Goal: Task Accomplishment & Management: Use online tool/utility

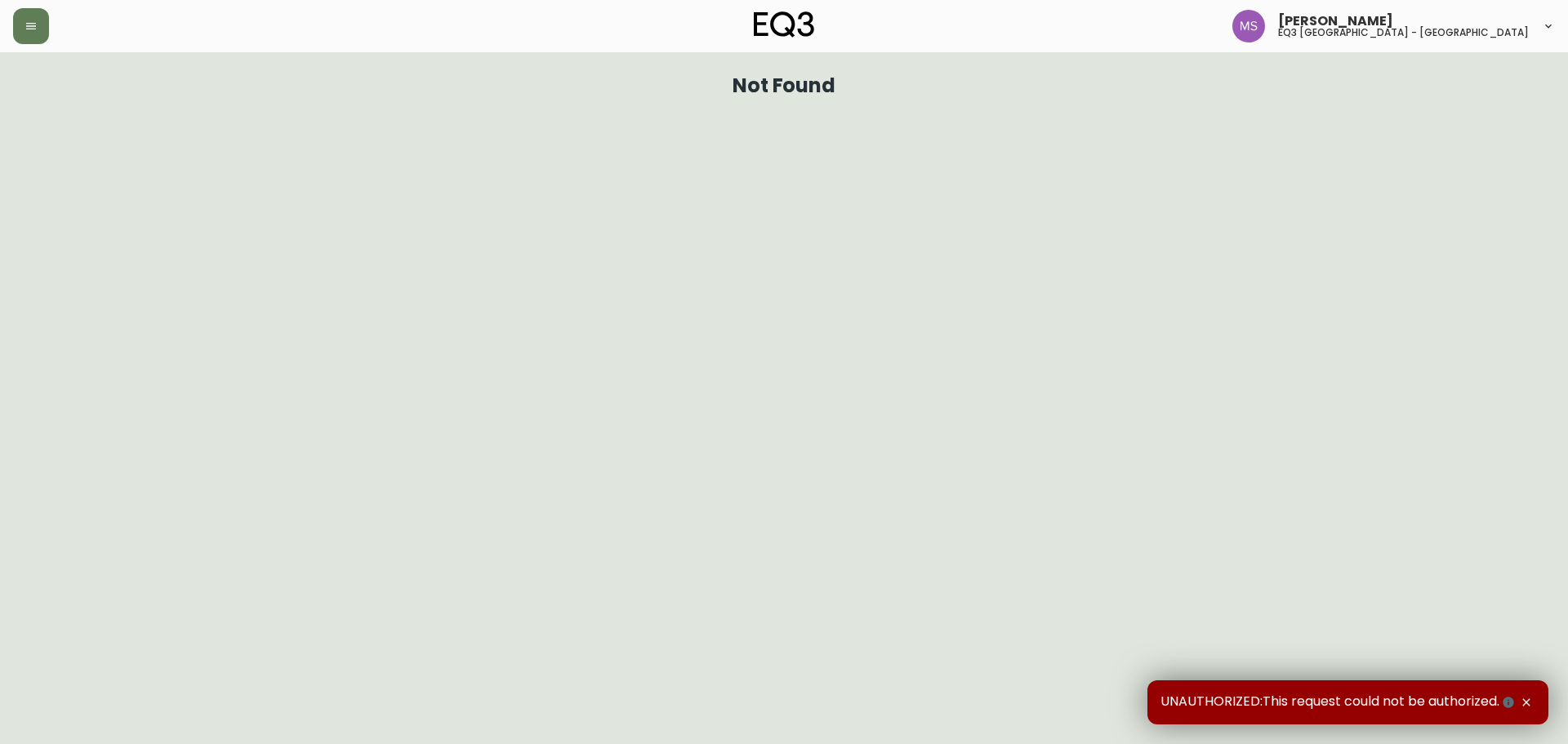
click at [1410, 31] on h5 "eq3 [GEOGRAPHIC_DATA] - [GEOGRAPHIC_DATA]" at bounding box center [1403, 32] width 251 height 10
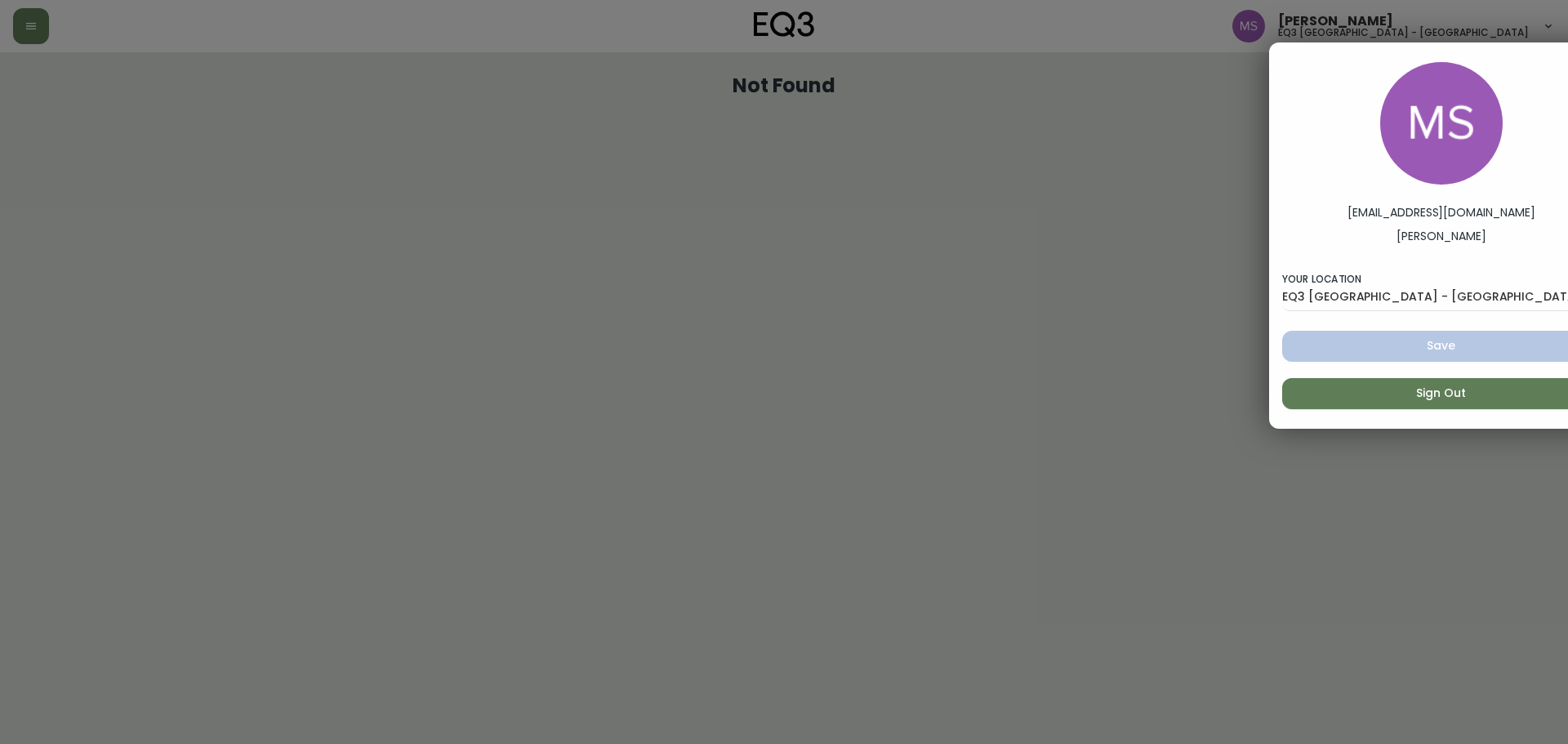
drag, startPoint x: 873, startPoint y: 412, endPoint x: 853, endPoint y: 404, distance: 21.5
click at [870, 412] on div at bounding box center [784, 372] width 1568 height 744
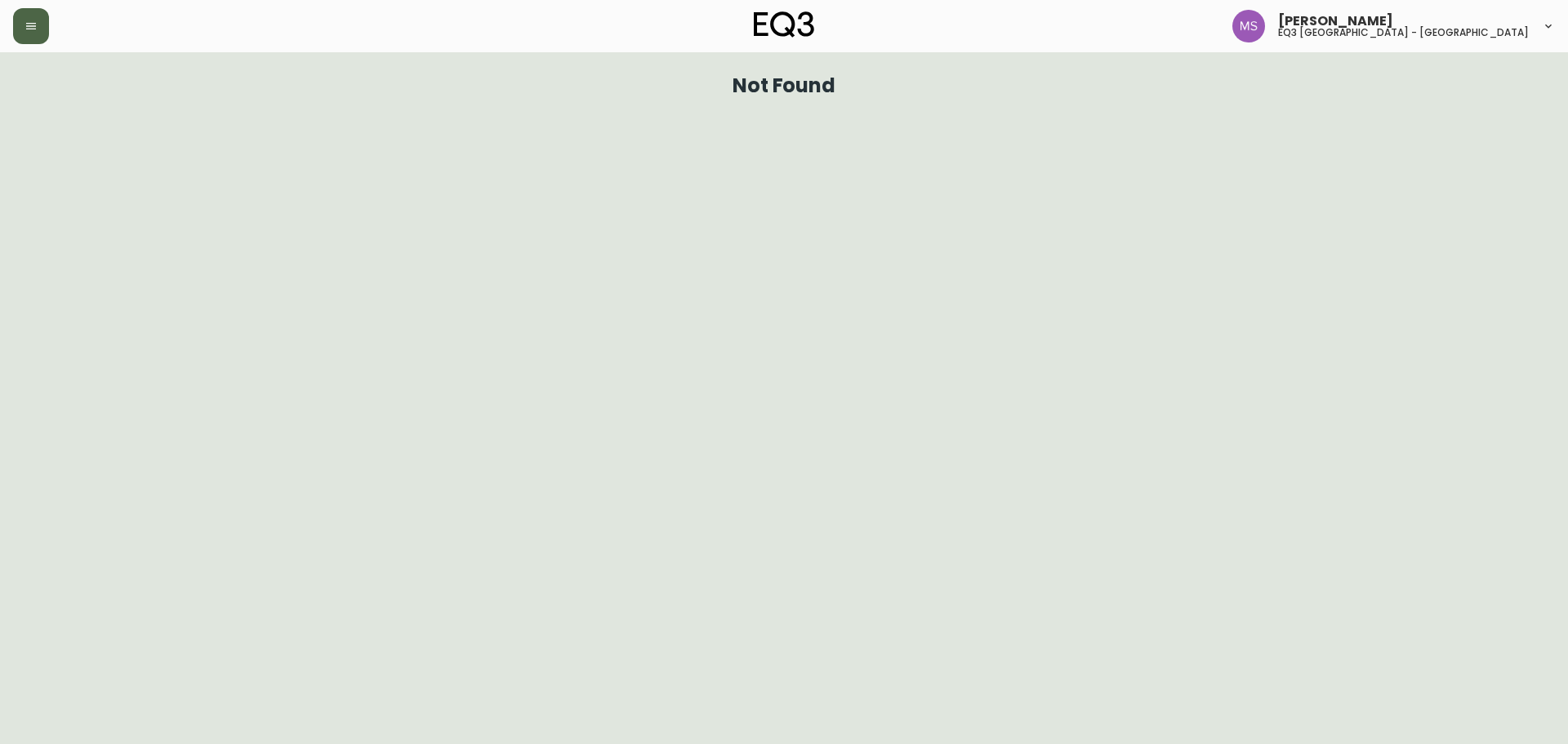
click at [24, 28] on icon "button" at bounding box center [31, 26] width 13 height 13
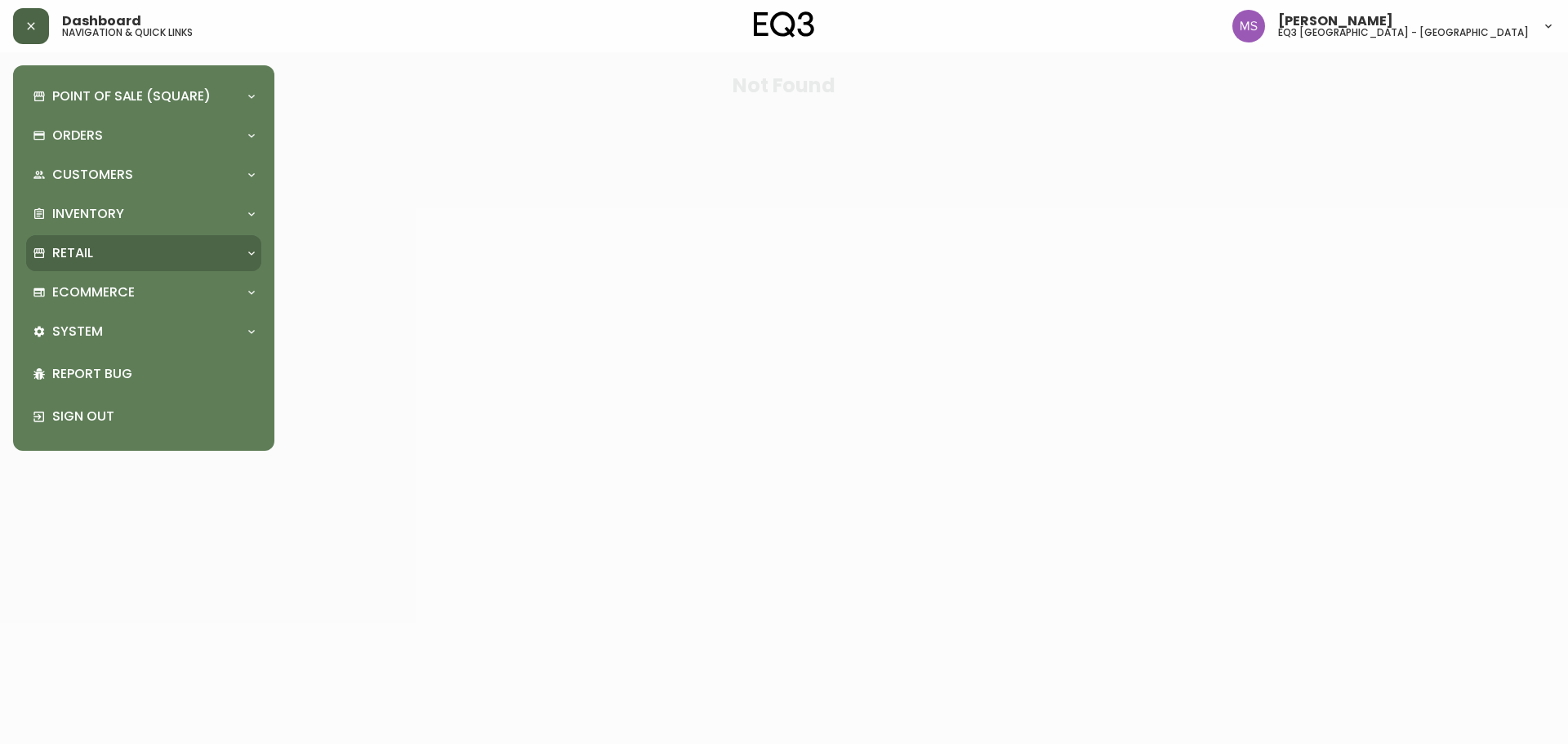
click at [108, 255] on div "Retail" at bounding box center [135, 253] width 206 height 18
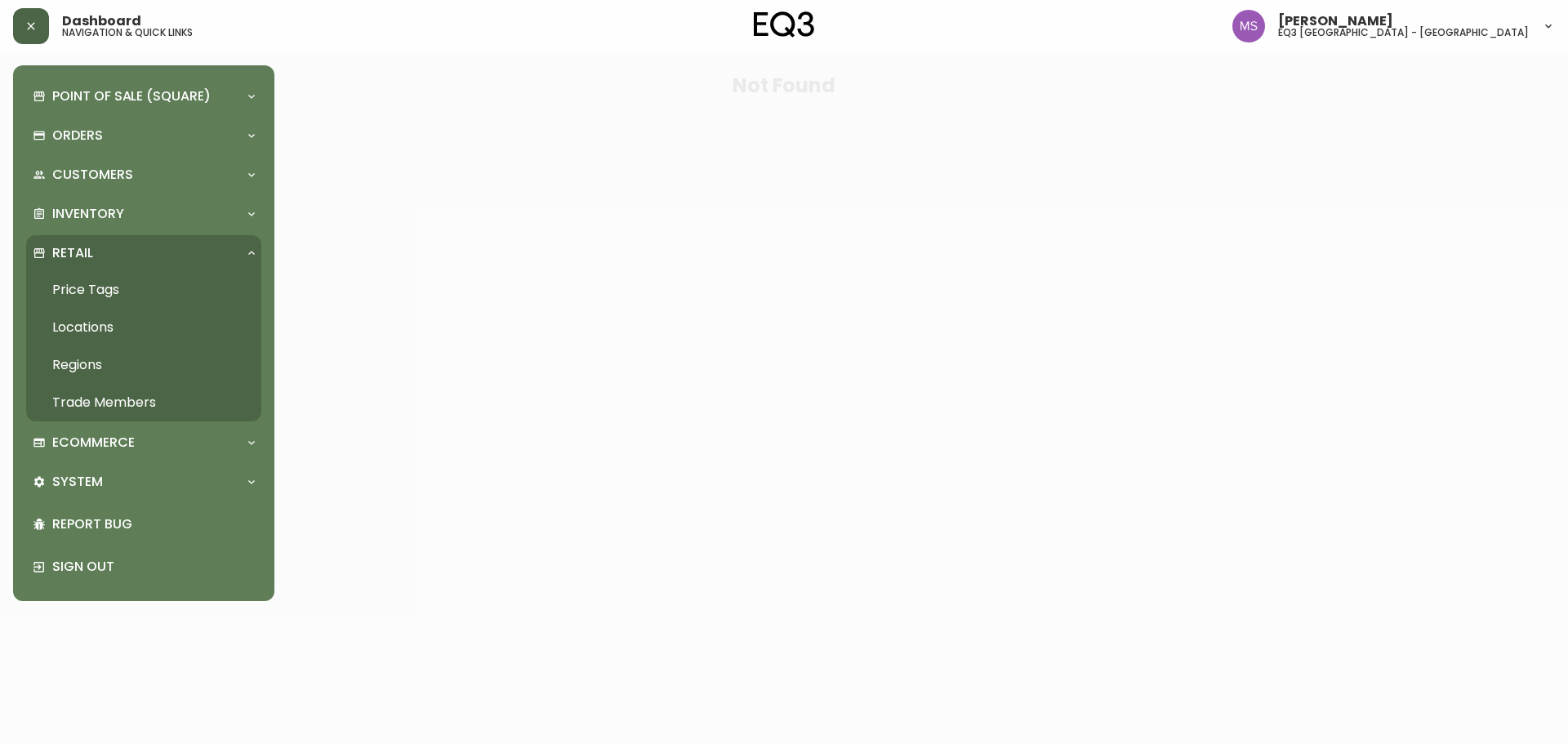
click at [94, 294] on link "Price Tags" at bounding box center [144, 290] width 235 height 38
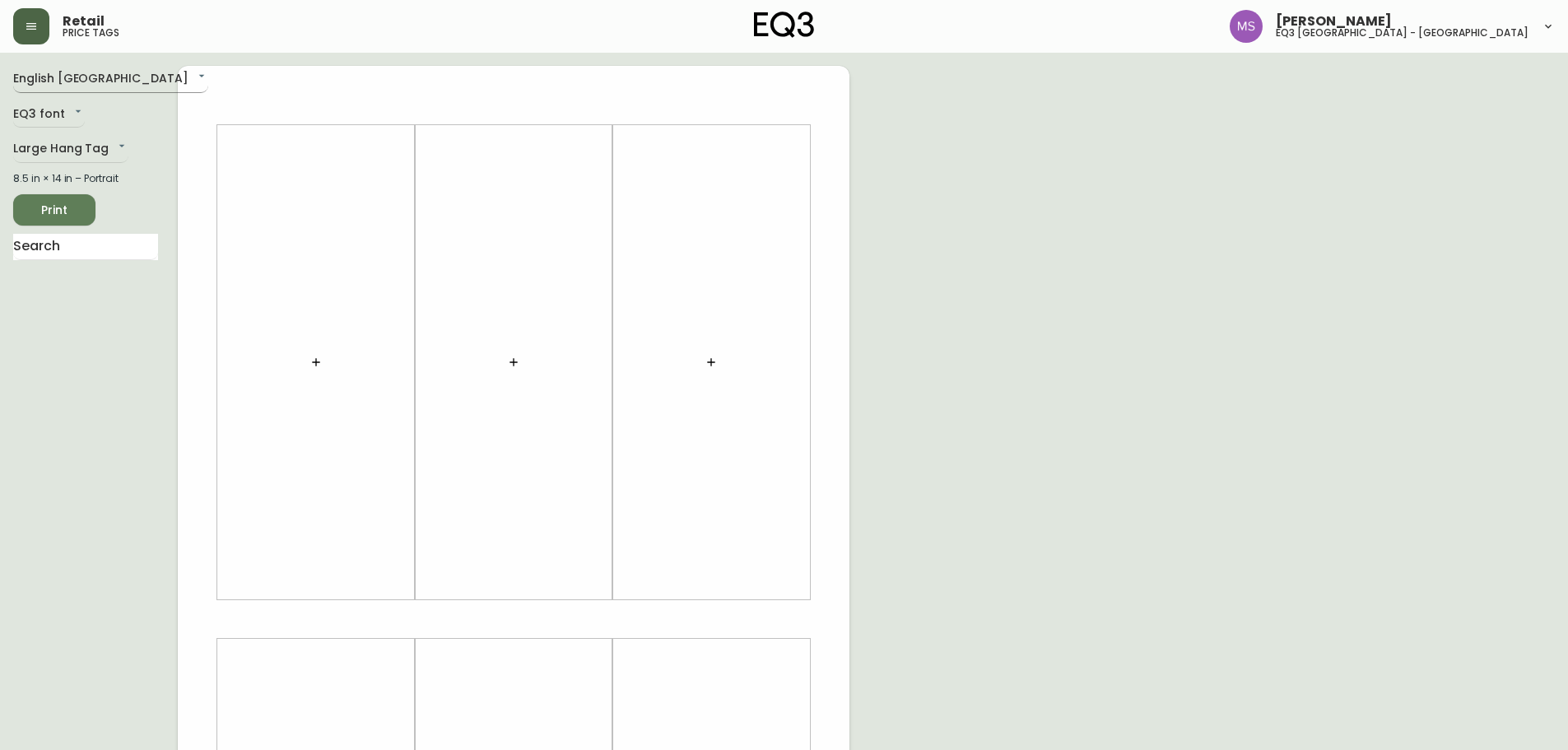
click at [104, 80] on body "Retail price tags [PERSON_NAME] eq3 [GEOGRAPHIC_DATA] - st laurent English [GEO…" at bounding box center [784, 586] width 1568 height 1172
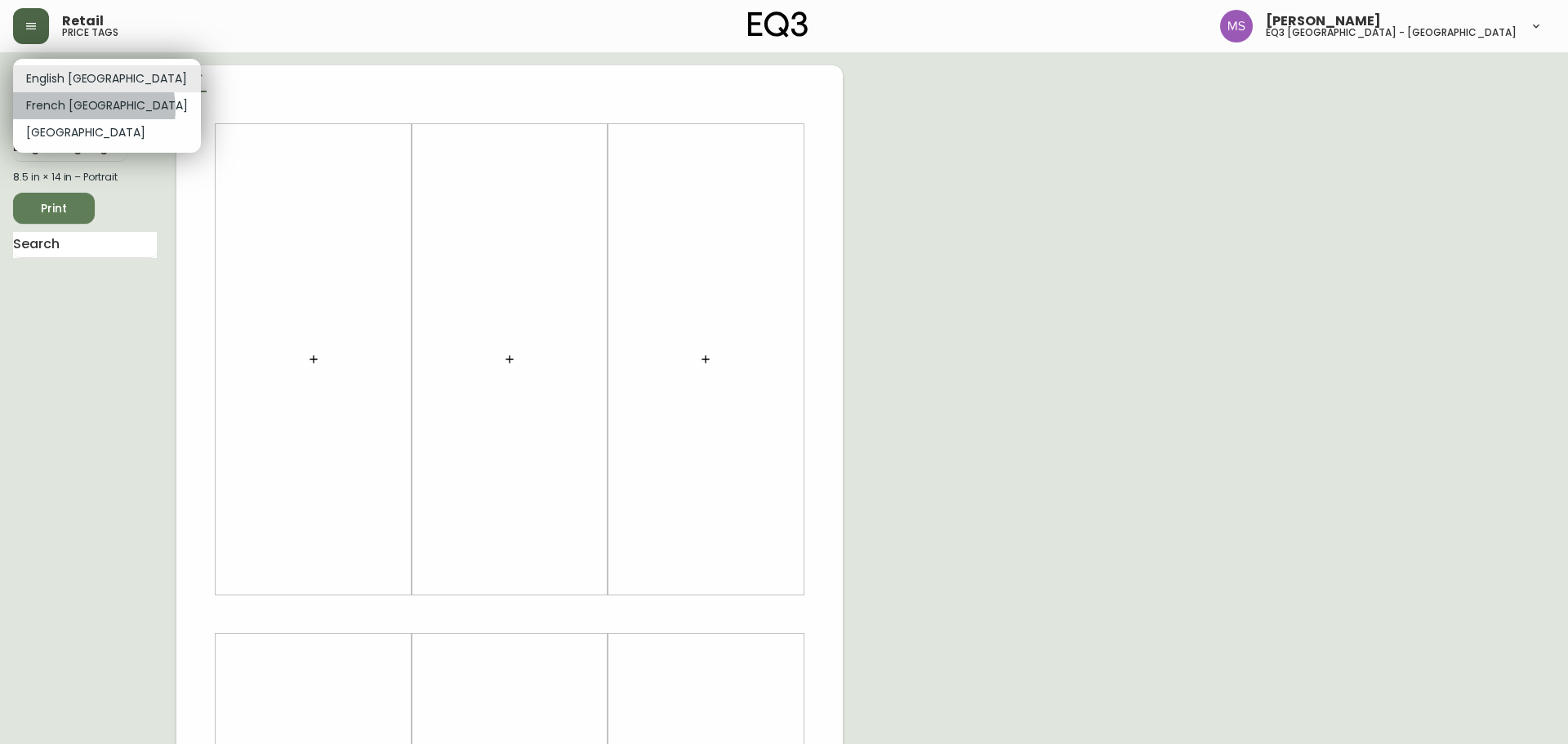
click at [93, 109] on li "French [GEOGRAPHIC_DATA]" at bounding box center [107, 106] width 188 height 27
type input "fr_CA"
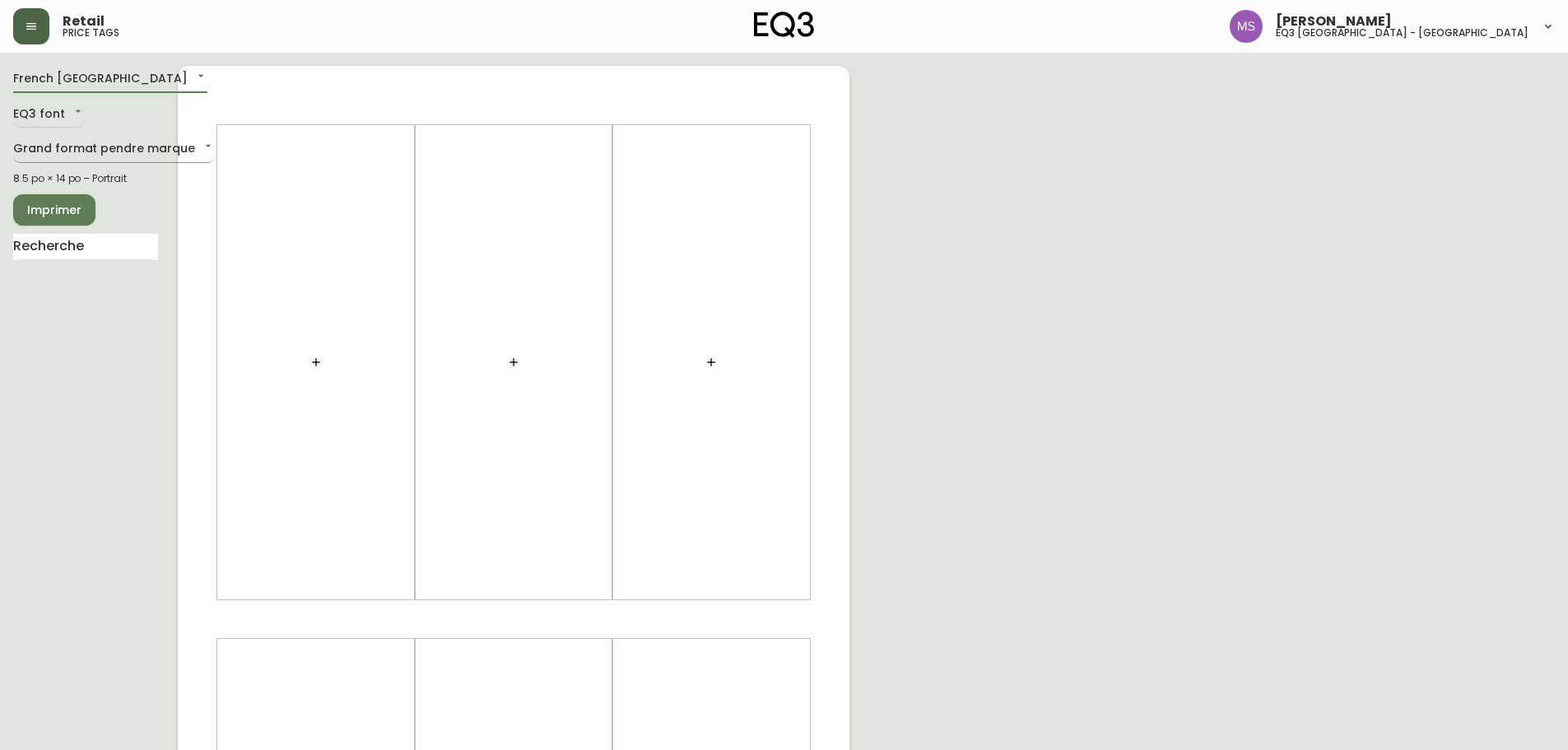
click at [179, 149] on body "Retail price tags [PERSON_NAME] eq3 [GEOGRAPHIC_DATA] - [GEOGRAPHIC_DATA] fr_CA…" at bounding box center [784, 586] width 1568 height 1172
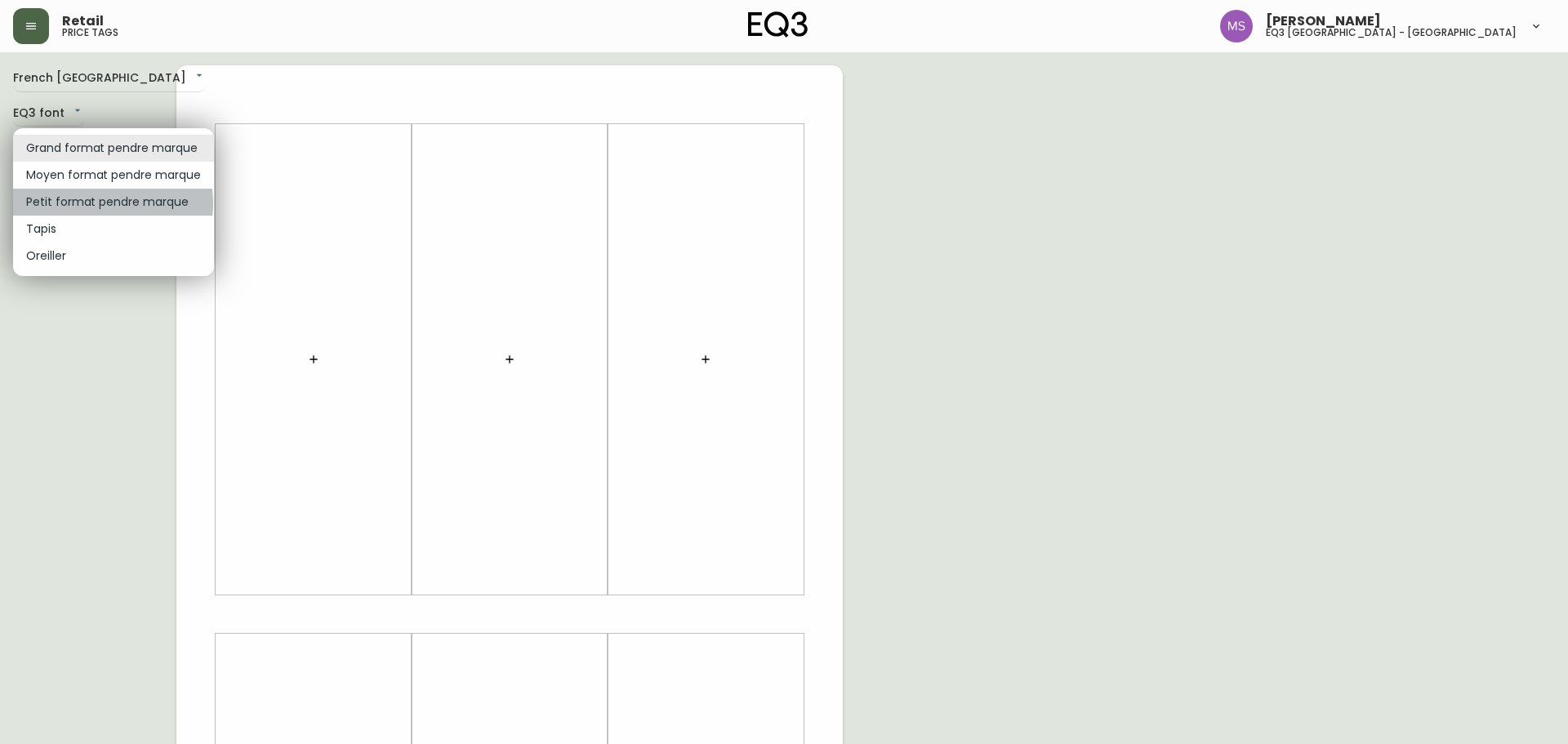
click at [102, 203] on li "Petit format pendre marque" at bounding box center [114, 202] width 201 height 27
type input "small"
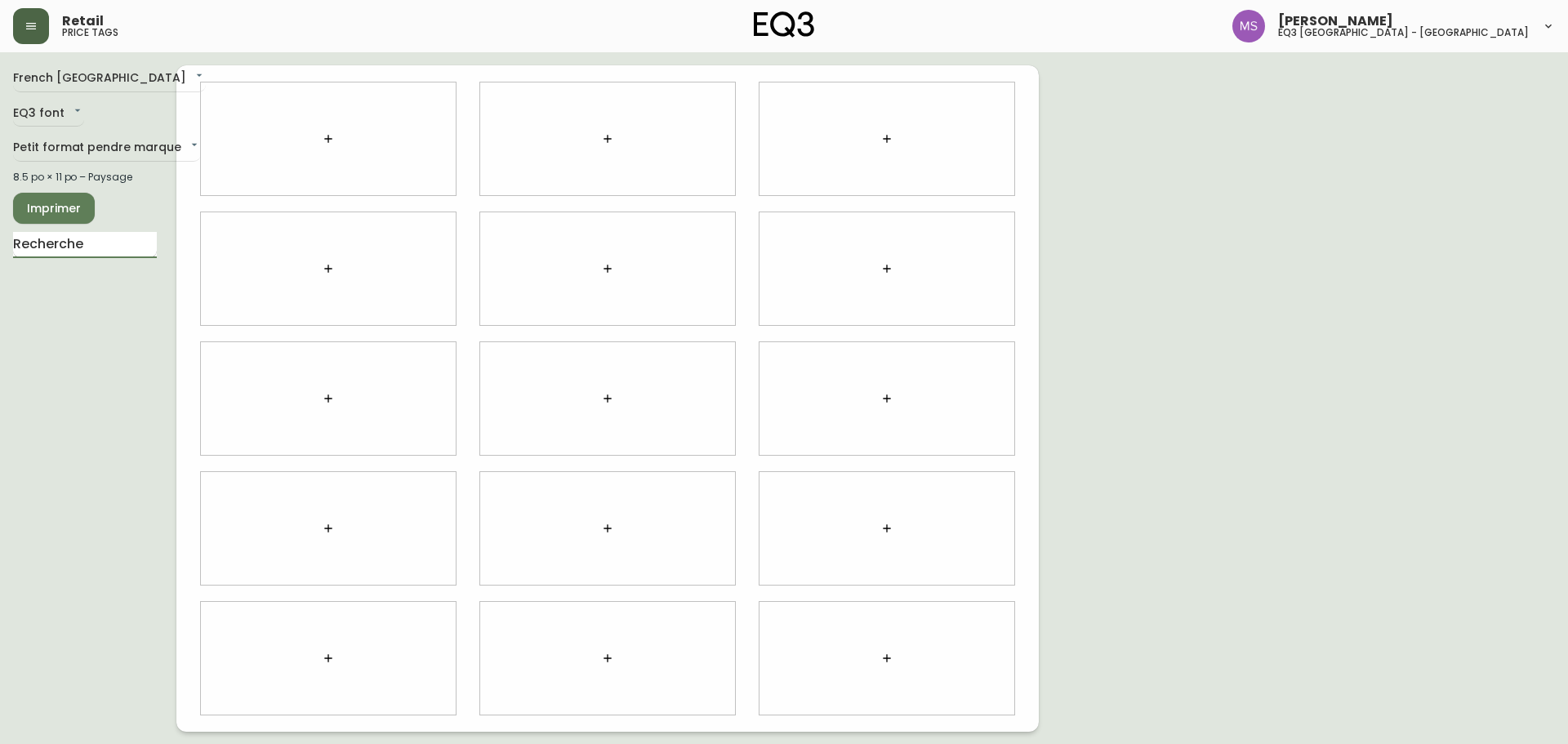
click at [92, 244] on input "text" at bounding box center [85, 244] width 144 height 26
type input "batu"
click at [439, 132] on body "Retail price tags [PERSON_NAME] eq3 [GEOGRAPHIC_DATA] - [GEOGRAPHIC_DATA] fr_CA…" at bounding box center [784, 366] width 1568 height 731
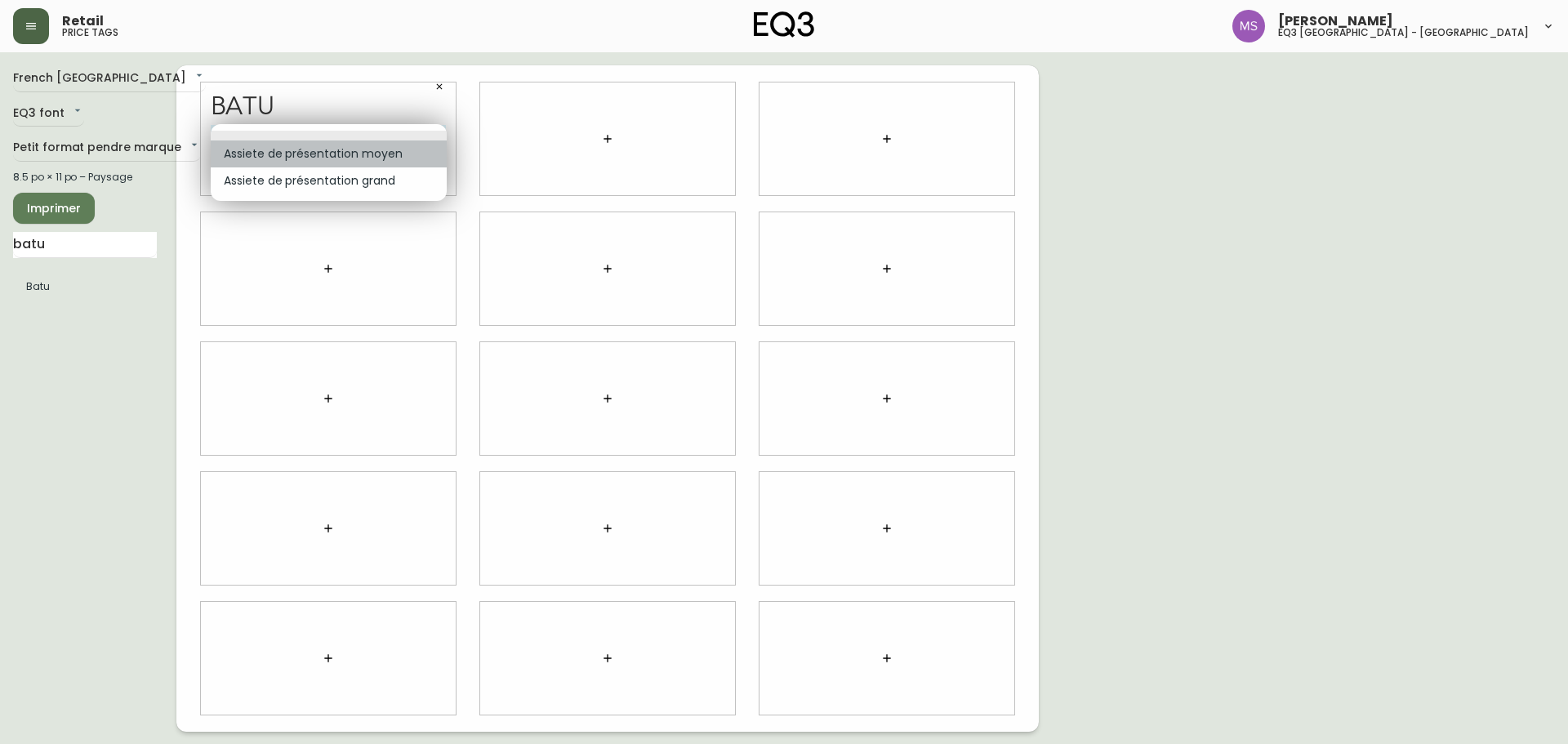
click at [370, 156] on li "Assiete de présentation moyen" at bounding box center [328, 154] width 236 height 27
type input "0"
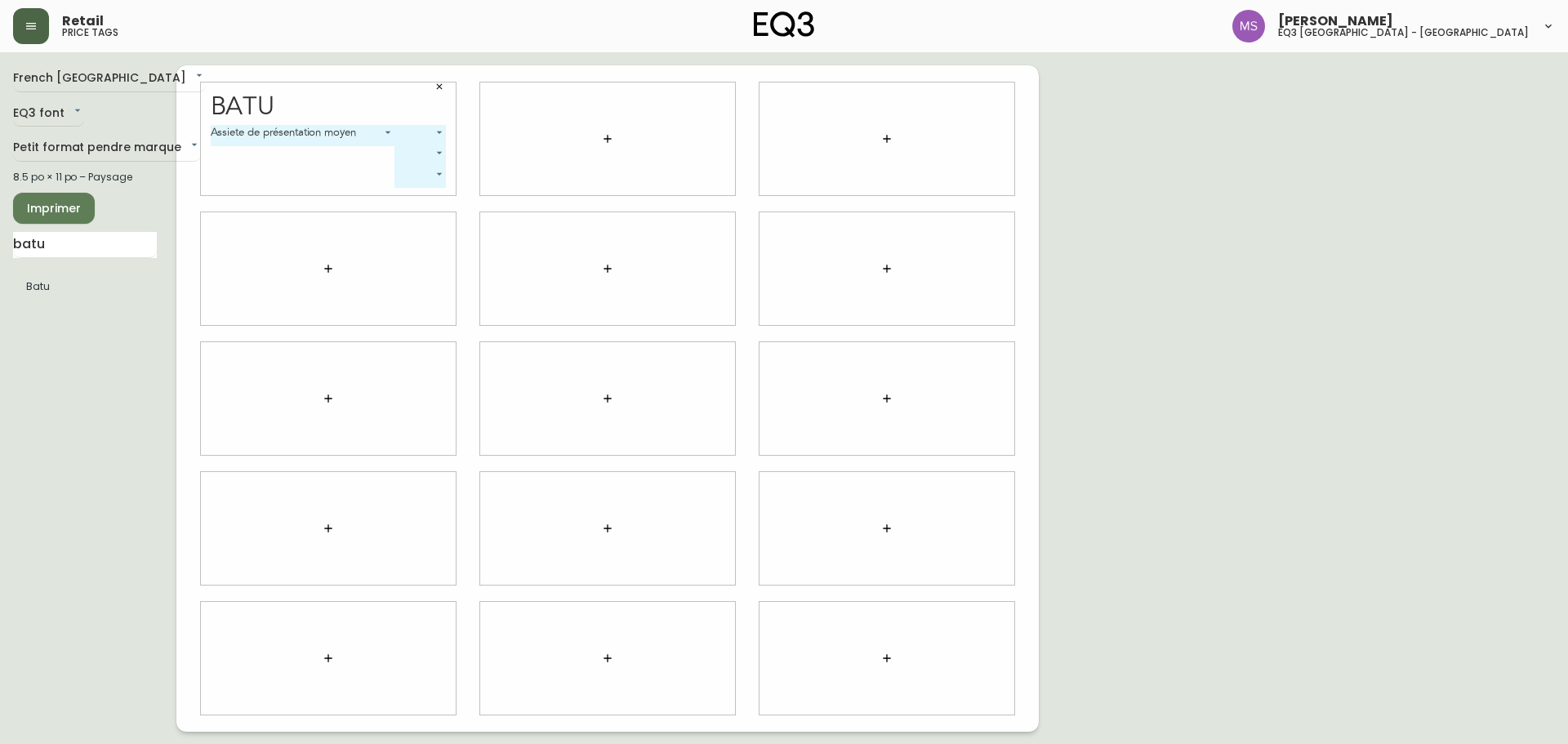
click at [440, 130] on body "Retail price tags [PERSON_NAME] eq3 [GEOGRAPHIC_DATA] - [GEOGRAPHIC_DATA] fr_CA…" at bounding box center [784, 366] width 1568 height 731
click at [426, 190] on li "Onyx" at bounding box center [425, 181] width 56 height 27
type input "1"
click at [406, 151] on body "Retail price tags [PERSON_NAME] eq3 [GEOGRAPHIC_DATA] - [GEOGRAPHIC_DATA] fr_CA…" at bounding box center [784, 366] width 1568 height 731
click at [406, 151] on li at bounding box center [396, 155] width 56 height 10
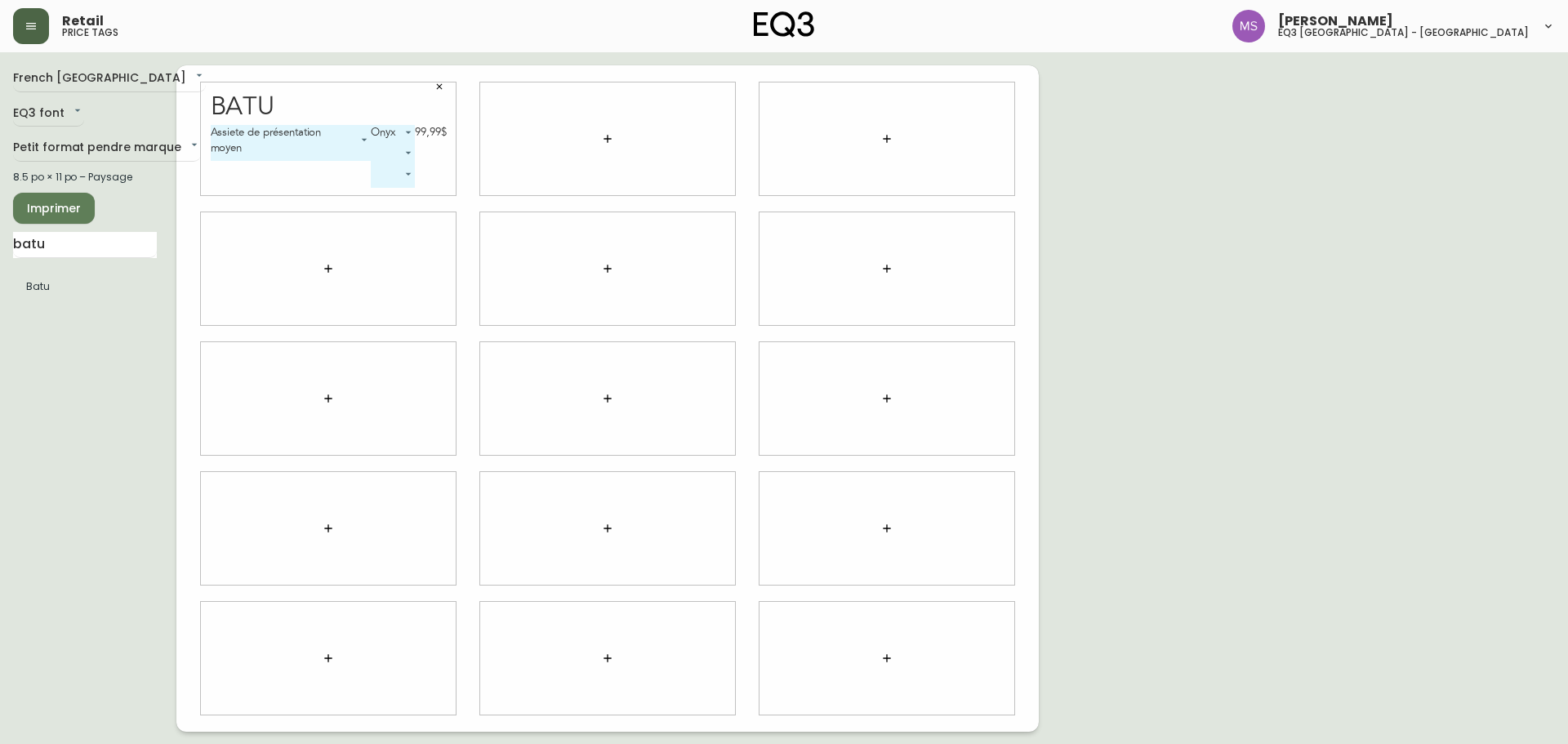
click at [401, 175] on body "Retail price tags [PERSON_NAME] eq3 [GEOGRAPHIC_DATA] - [GEOGRAPHIC_DATA] fr_CA…" at bounding box center [784, 366] width 1568 height 731
click at [394, 198] on li "Lave" at bounding box center [396, 196] width 56 height 27
type input "0"
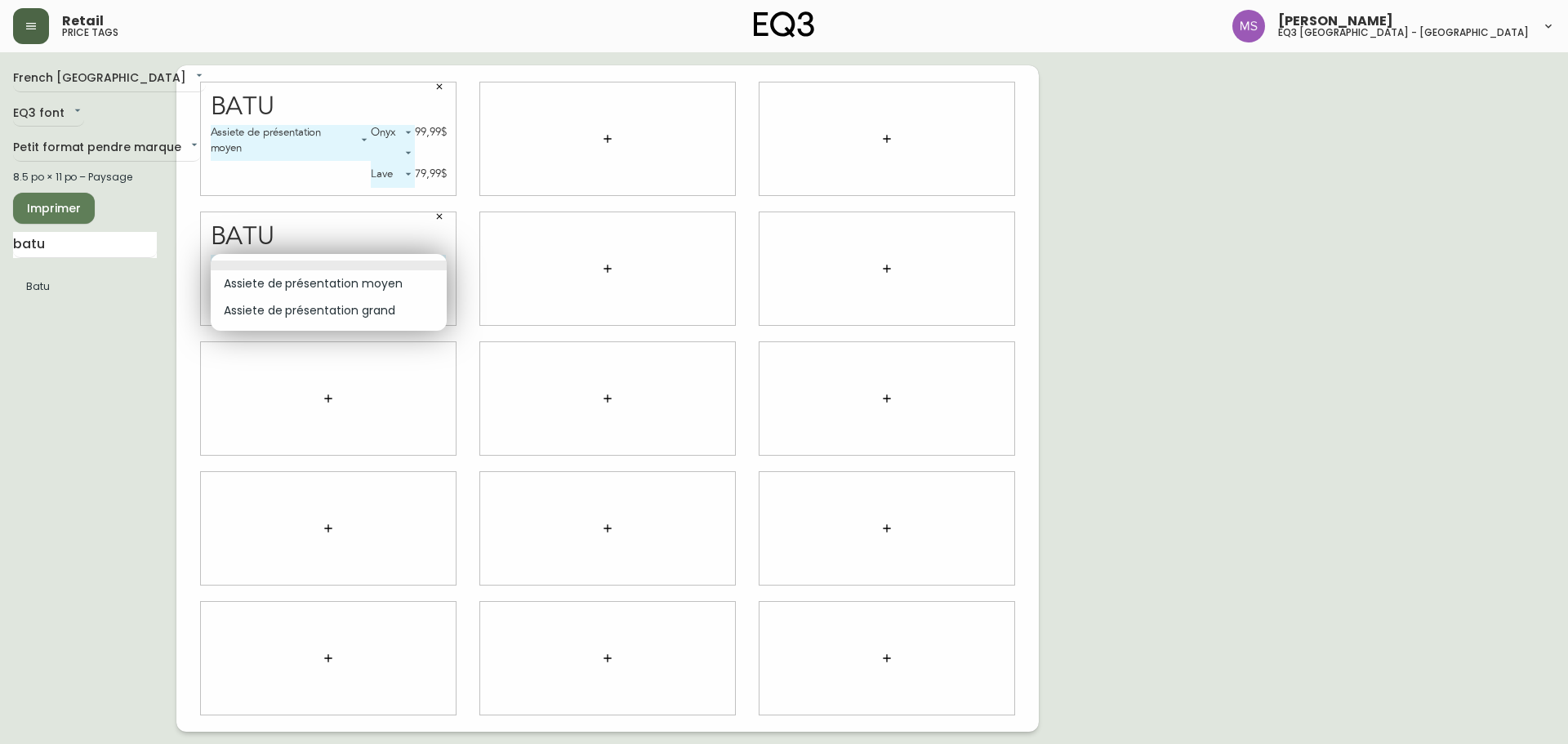
click at [435, 265] on body "Retail price tags [PERSON_NAME] eq3 [GEOGRAPHIC_DATA] - [GEOGRAPHIC_DATA] fr_CA…" at bounding box center [784, 366] width 1568 height 731
click at [383, 309] on li "Assiete de présentation grand" at bounding box center [328, 311] width 236 height 27
type input "1"
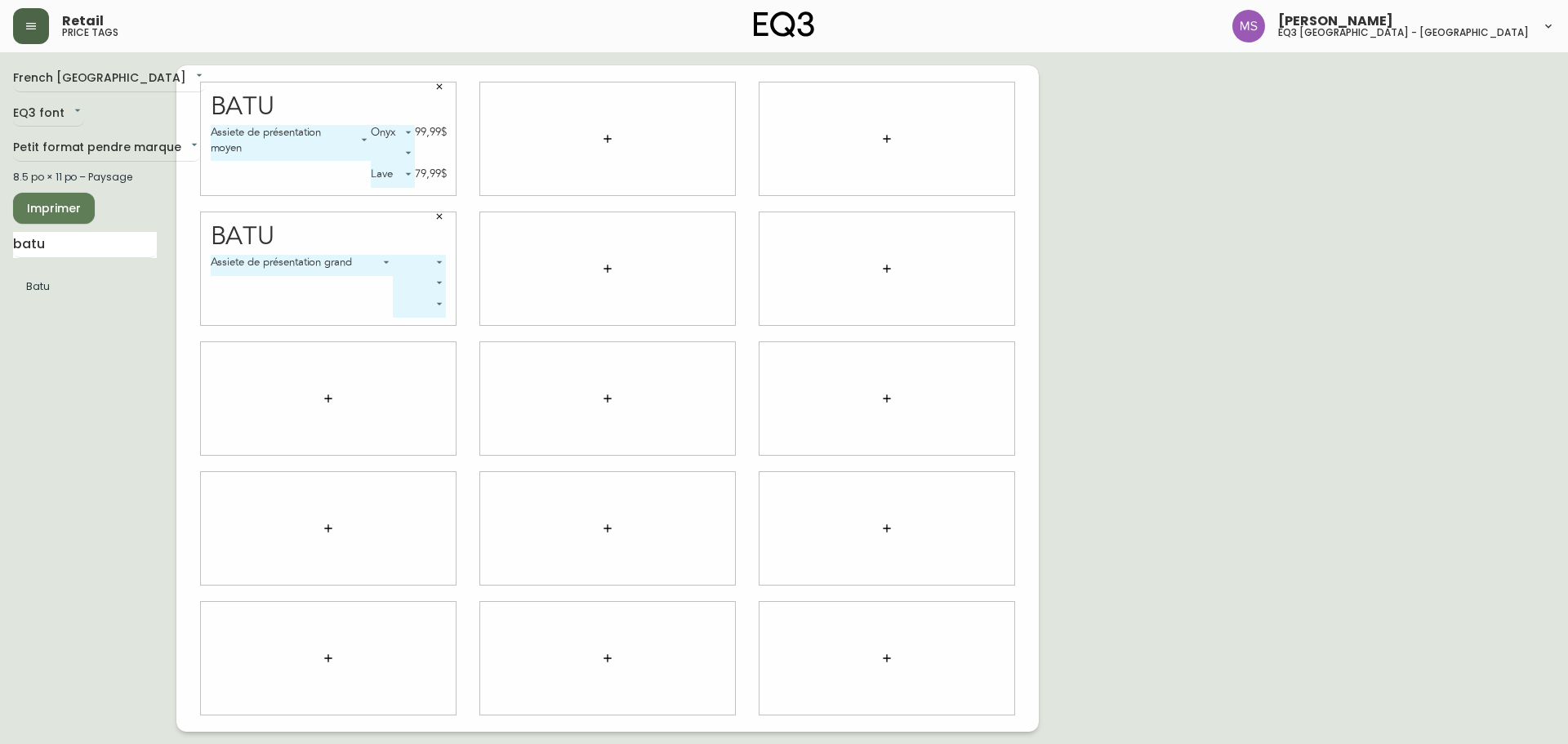
click at [439, 264] on body "Retail price tags [PERSON_NAME] eq3 [GEOGRAPHIC_DATA] - [GEOGRAPHIC_DATA] fr_CA…" at bounding box center [784, 366] width 1568 height 731
click at [425, 306] on li "Onyx" at bounding box center [422, 311] width 56 height 27
type input "1"
click at [399, 305] on body "Retail price tags [PERSON_NAME] eq3 [GEOGRAPHIC_DATA] - [GEOGRAPHIC_DATA] fr_CA…" at bounding box center [784, 366] width 1568 height 731
click at [399, 329] on li "Lave" at bounding box center [390, 325] width 56 height 27
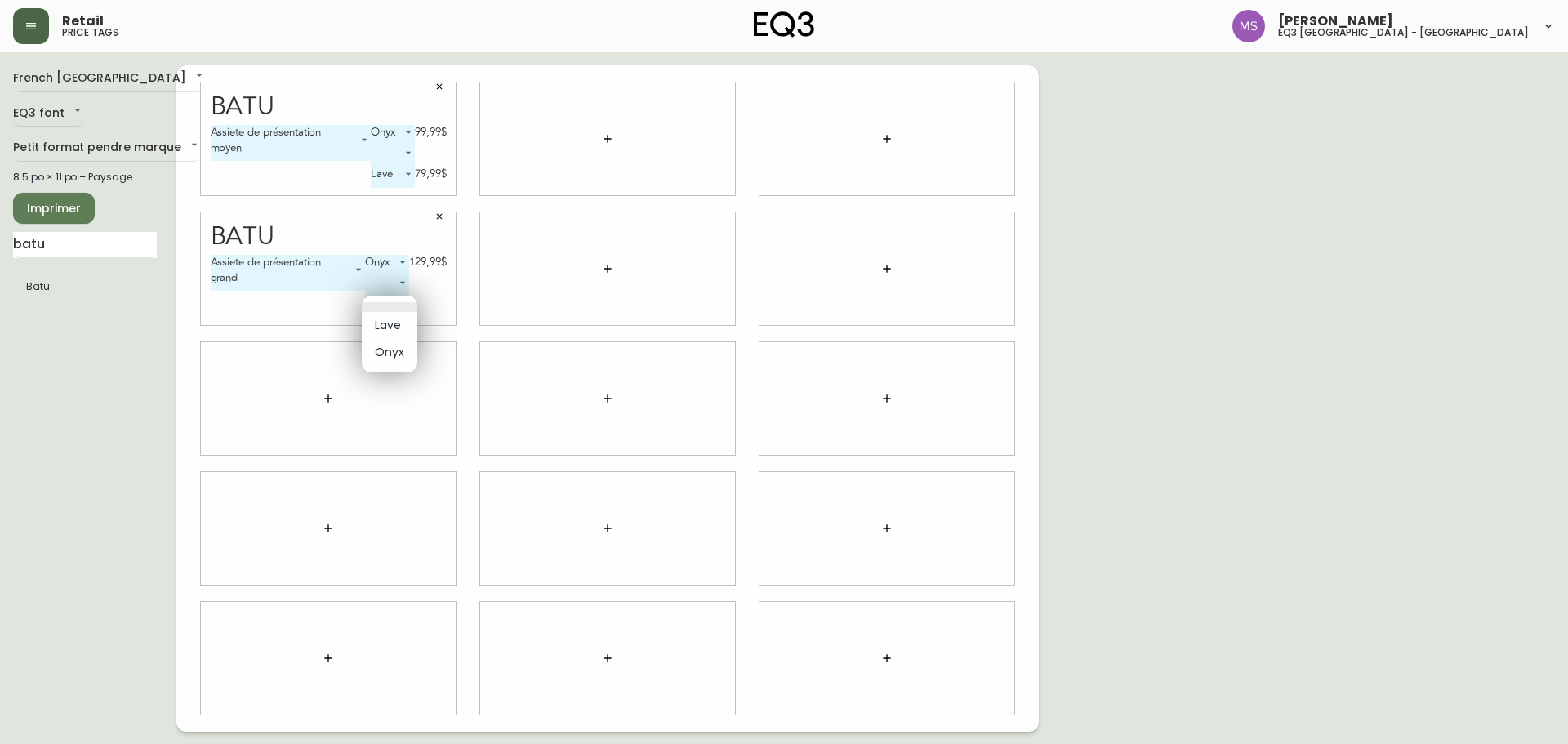
type input "0"
click at [536, 273] on div at bounding box center [607, 268] width 255 height 112
click at [40, 208] on span "Imprimer" at bounding box center [54, 208] width 56 height 21
click at [439, 86] on icon "button" at bounding box center [439, 87] width 5 height 5
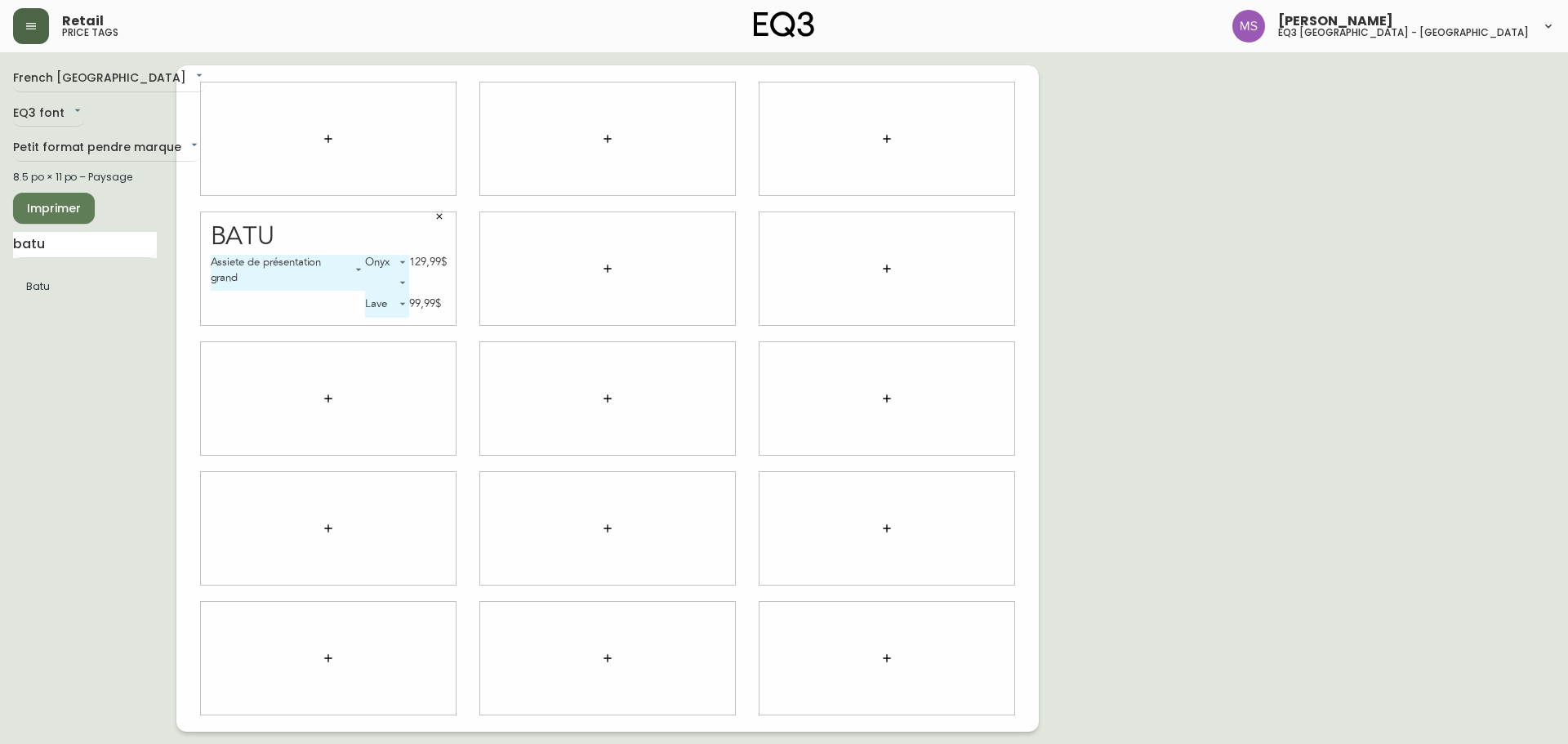
click at [439, 215] on icon "button" at bounding box center [439, 216] width 10 height 10
click at [86, 248] on input "batu" at bounding box center [85, 244] width 144 height 26
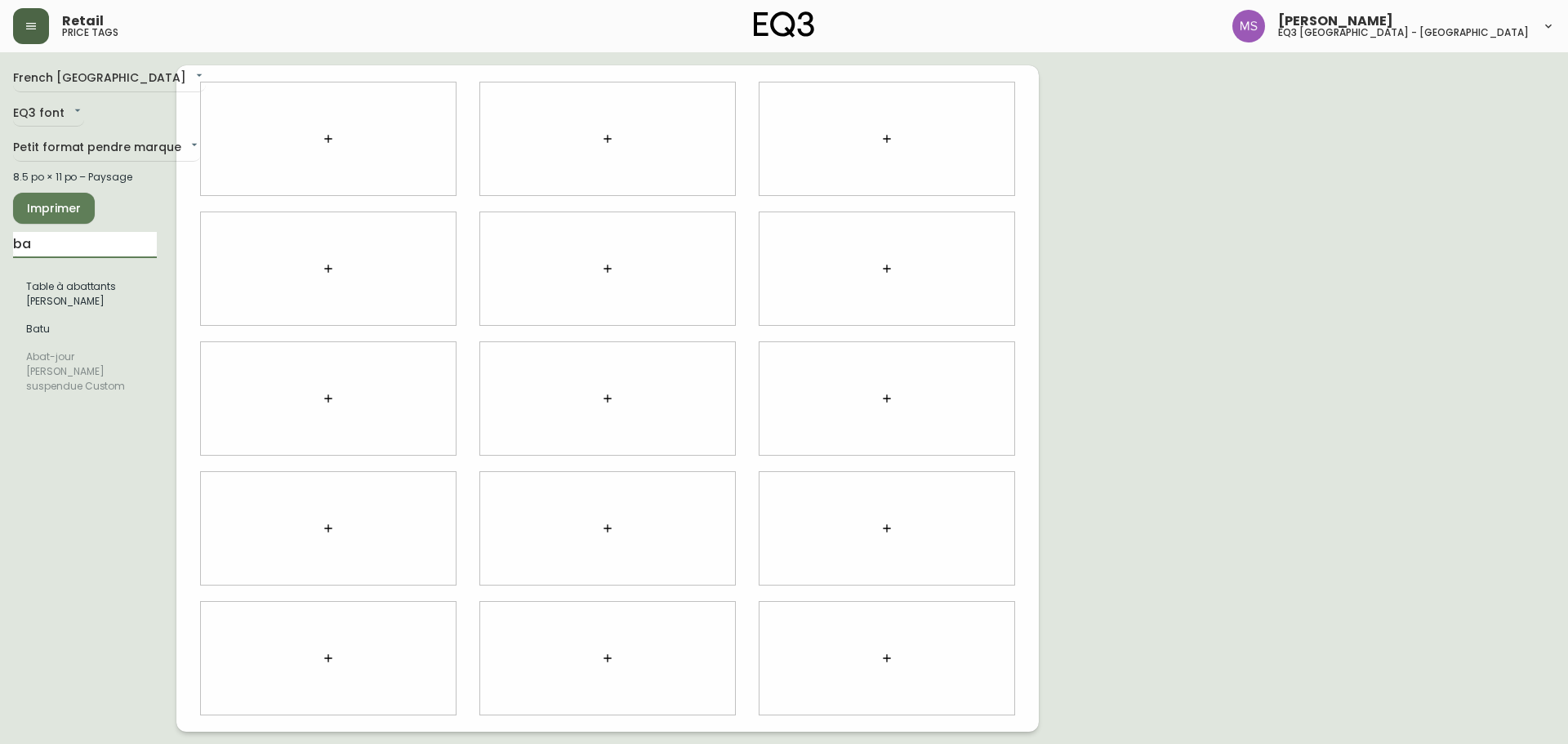
type input "b"
type input "stride"
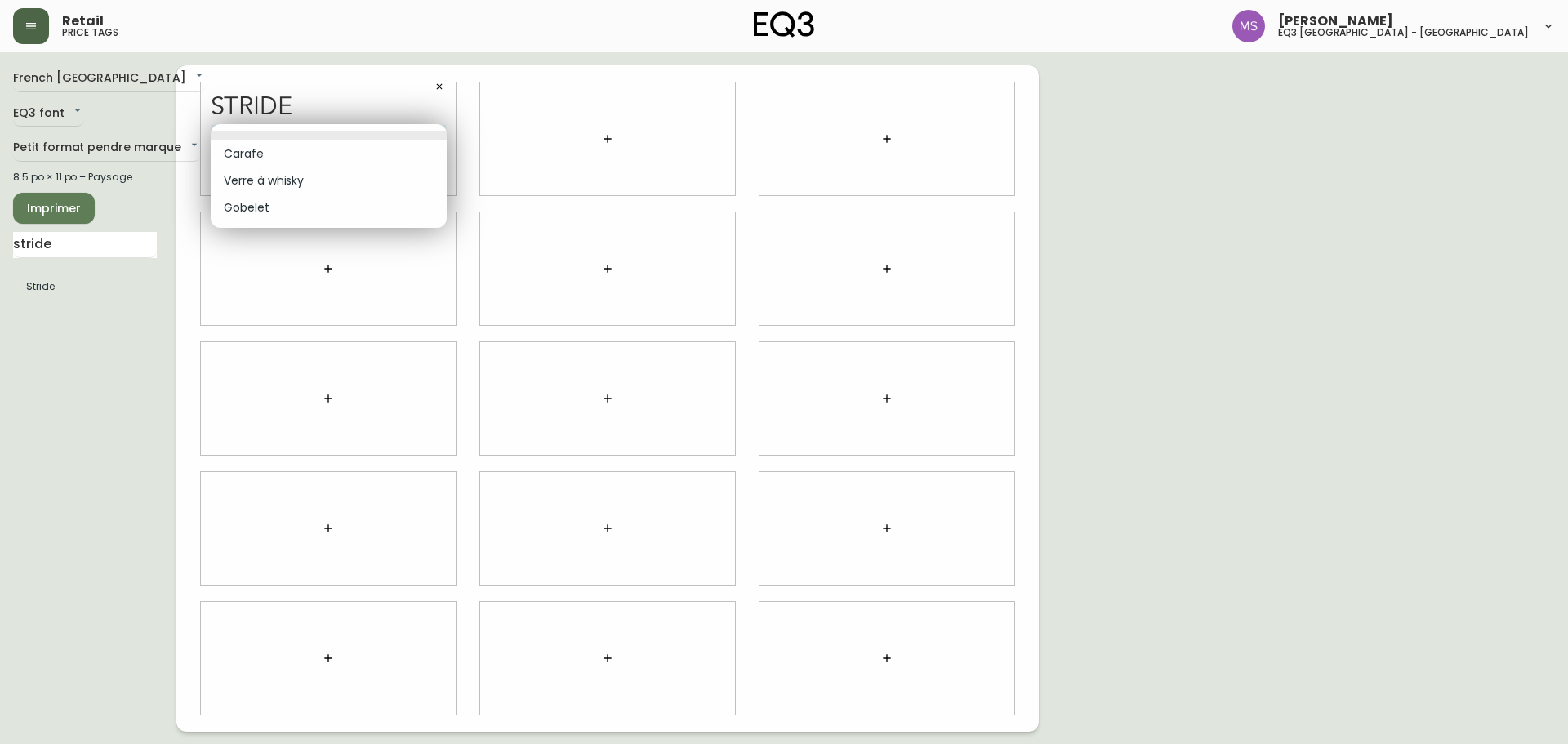
click at [440, 134] on body "Retail price tags [PERSON_NAME] eq3 [GEOGRAPHIC_DATA] - [GEOGRAPHIC_DATA] fr_CA…" at bounding box center [784, 366] width 1568 height 731
click at [439, 90] on div at bounding box center [784, 372] width 1568 height 744
